Goal: Download file/media

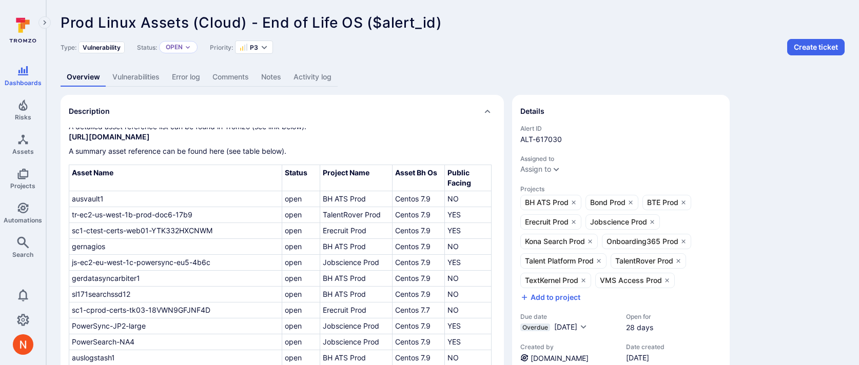
scroll to position [52, 0]
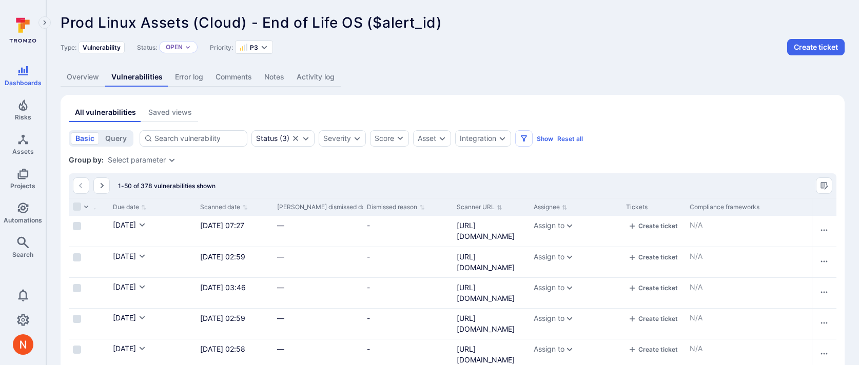
scroll to position [0, 1016]
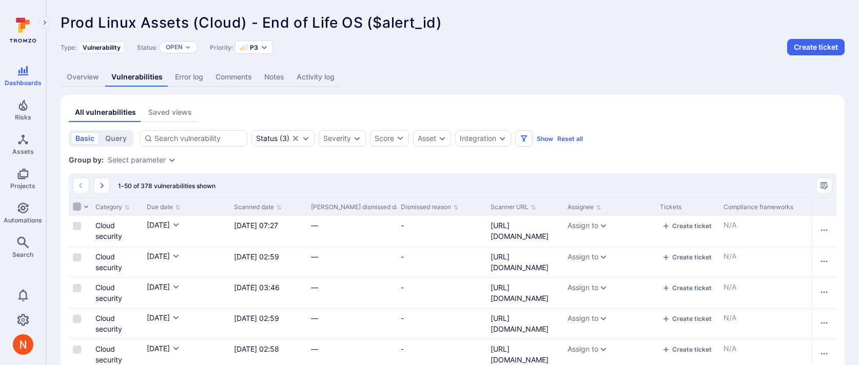
click at [76, 205] on input "Select all rows" at bounding box center [77, 207] width 8 height 8
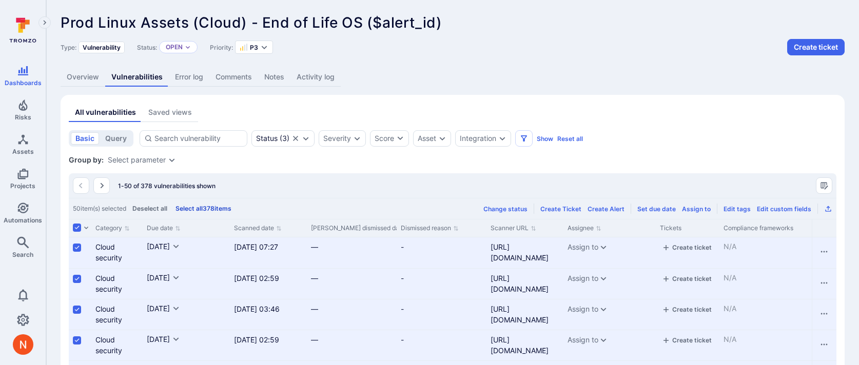
click at [198, 205] on button "Select all 378 items" at bounding box center [203, 209] width 60 height 8
click at [831, 208] on icon "Export as CSV" at bounding box center [828, 209] width 8 height 8
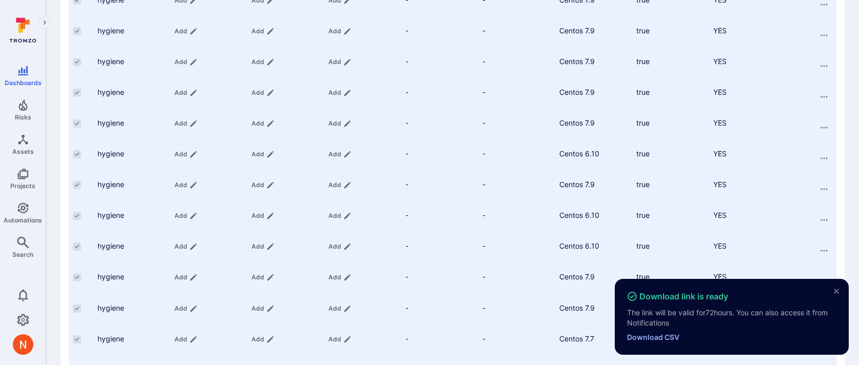
scroll to position [201, 0]
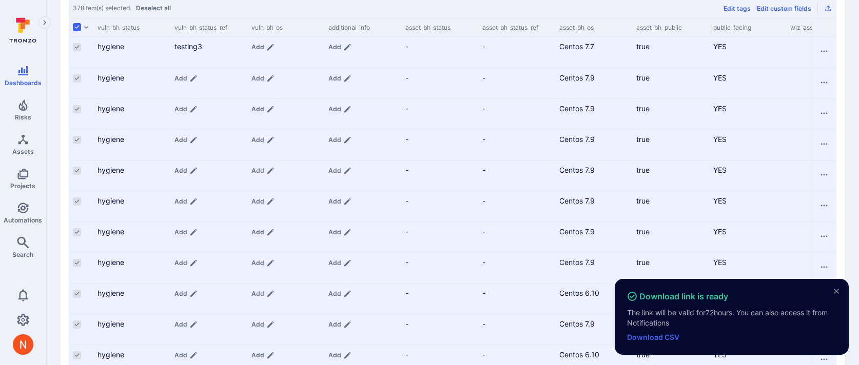
click at [668, 340] on link "Download CSV" at bounding box center [653, 337] width 52 height 9
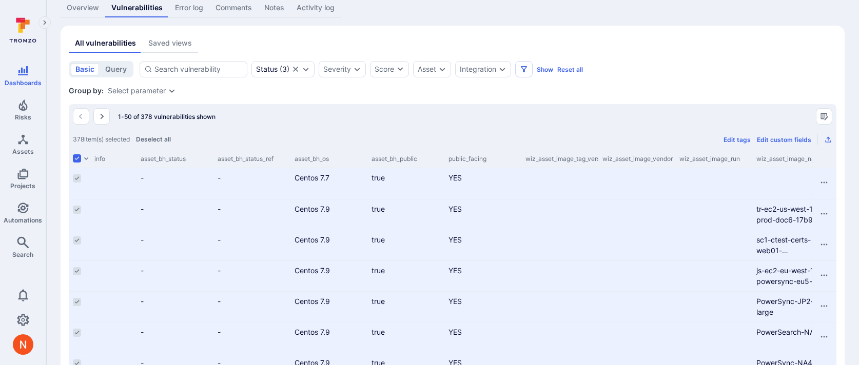
scroll to position [0, 2682]
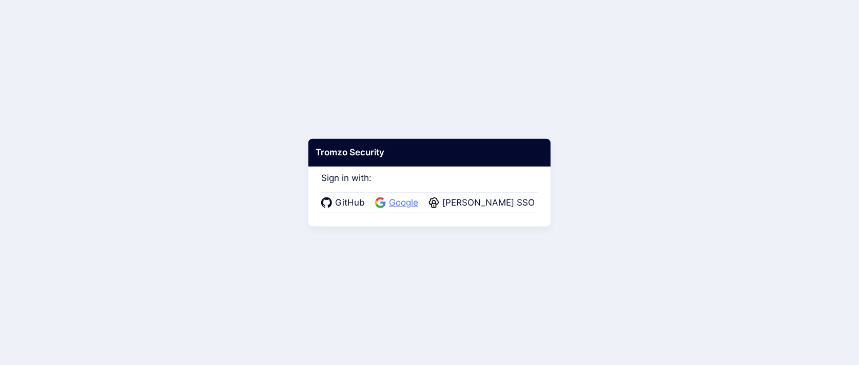
click at [386, 198] on icon at bounding box center [380, 203] width 11 height 11
